Goal: Use online tool/utility: Utilize a website feature to perform a specific function

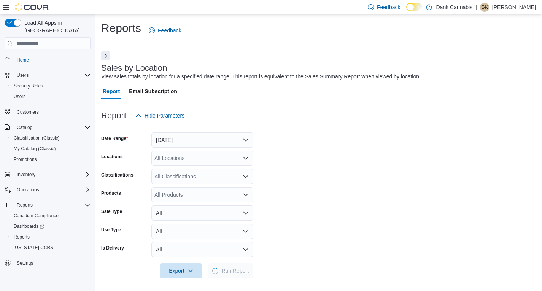
scroll to position [193, 0]
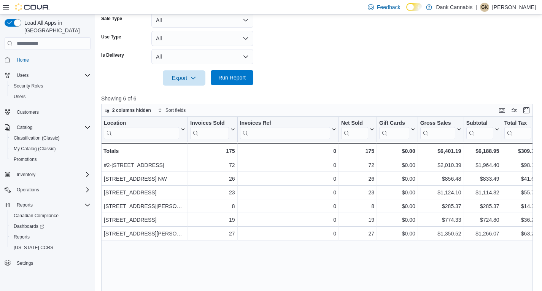
click at [231, 80] on span "Run Report" at bounding box center [231, 78] width 27 height 8
click at [229, 77] on span "Run Report" at bounding box center [231, 78] width 27 height 8
click at [233, 76] on span "Run Report" at bounding box center [231, 78] width 27 height 8
click at [230, 79] on span "Run Report" at bounding box center [231, 78] width 27 height 8
click at [234, 78] on span "Run Report" at bounding box center [231, 78] width 27 height 8
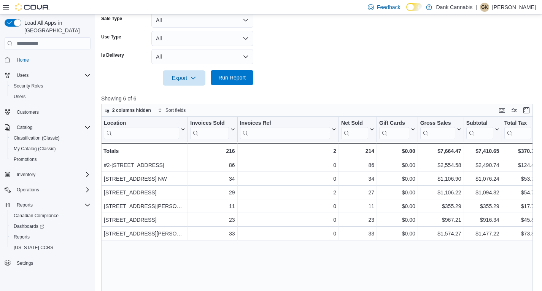
click at [235, 79] on span "Run Report" at bounding box center [231, 78] width 27 height 8
click at [232, 79] on span "Run Report" at bounding box center [231, 78] width 27 height 8
click at [384, 52] on form "Date Range [DATE] Locations All Locations Classifications All Classifications P…" at bounding box center [319, 7] width 436 height 155
click at [240, 79] on span "Run Report" at bounding box center [231, 78] width 27 height 8
click at [235, 77] on span "Run Report" at bounding box center [231, 78] width 27 height 8
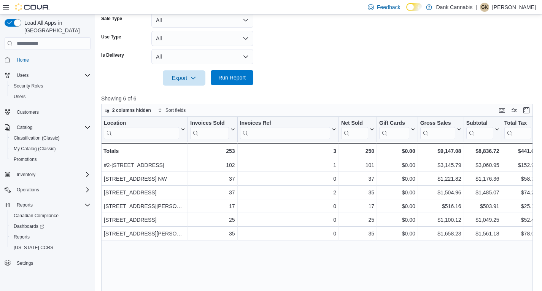
click at [228, 80] on span "Run Report" at bounding box center [231, 78] width 27 height 8
drag, startPoint x: 351, startPoint y: 70, endPoint x: 339, endPoint y: 70, distance: 12.2
click at [351, 70] on form "Date Range [DATE] Locations All Locations Classifications All Classifications P…" at bounding box center [319, 7] width 436 height 155
click at [225, 72] on span "Run Report" at bounding box center [231, 77] width 33 height 15
click at [230, 78] on span "Run Report" at bounding box center [231, 78] width 27 height 8
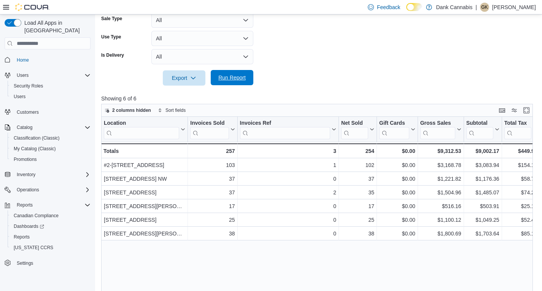
click at [223, 82] on span "Run Report" at bounding box center [231, 77] width 33 height 15
